Goal: Task Accomplishment & Management: Use online tool/utility

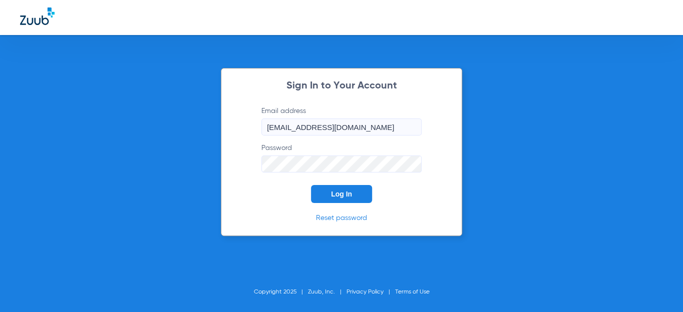
click at [348, 186] on button "Log In" at bounding box center [341, 194] width 61 height 18
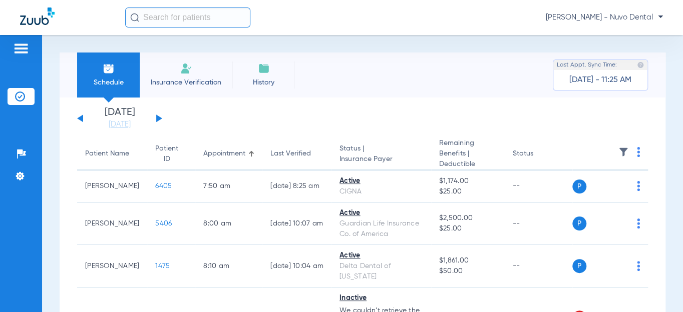
drag, startPoint x: 135, startPoint y: 125, endPoint x: 164, endPoint y: 157, distance: 42.9
click at [135, 125] on link "[DATE]" at bounding box center [120, 125] width 60 height 10
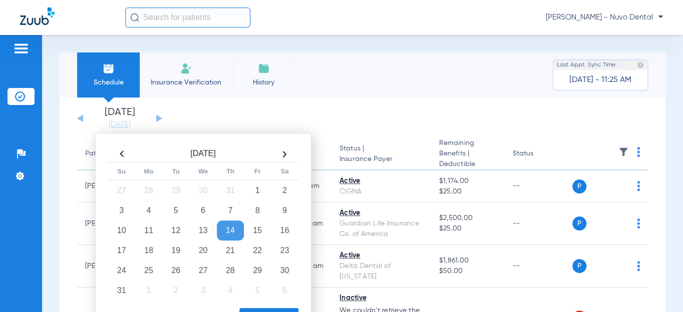
drag, startPoint x: 288, startPoint y: 234, endPoint x: 276, endPoint y: 307, distance: 73.6
click at [288, 235] on td "16" at bounding box center [284, 231] width 27 height 20
click at [273, 309] on button "Apply" at bounding box center [268, 318] width 59 height 20
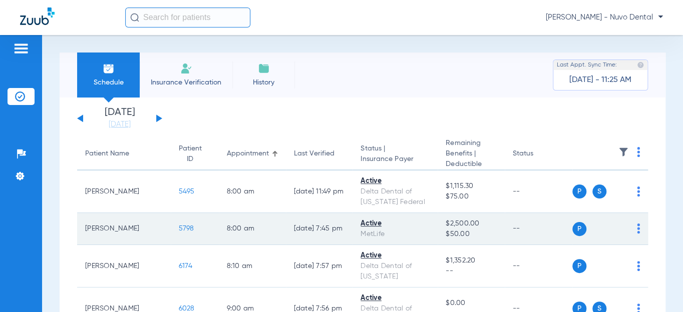
click at [179, 229] on span "5798" at bounding box center [187, 228] width 16 height 7
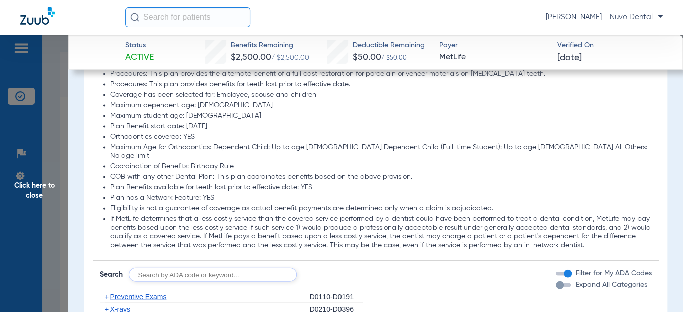
scroll to position [1046, 0]
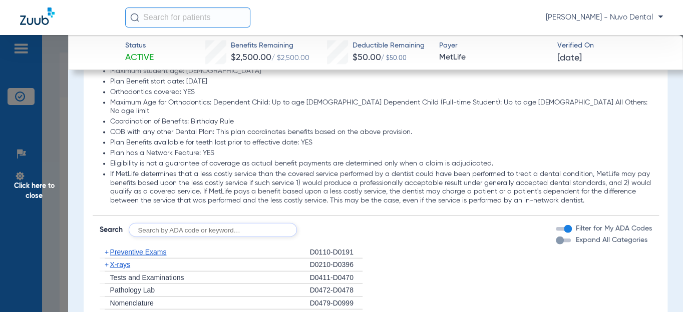
click at [167, 223] on input "text" at bounding box center [213, 230] width 168 height 14
type input "d"
type input "d0120, d0220, d0274, d4910, d1208, d8090, d9944"
click button "Search" at bounding box center [334, 230] width 40 height 14
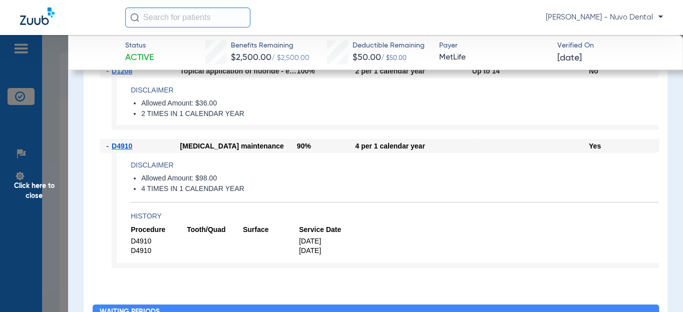
scroll to position [1486, 0]
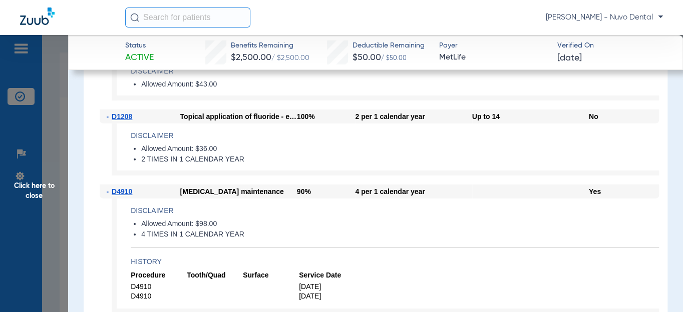
click at [205, 295] on div "- D4910 [MEDICAL_DATA] maintenance 90% 4 per 1 calendar year Yes Disclaimer All…" at bounding box center [376, 254] width 566 height 138
